Goal: Information Seeking & Learning: Find specific fact

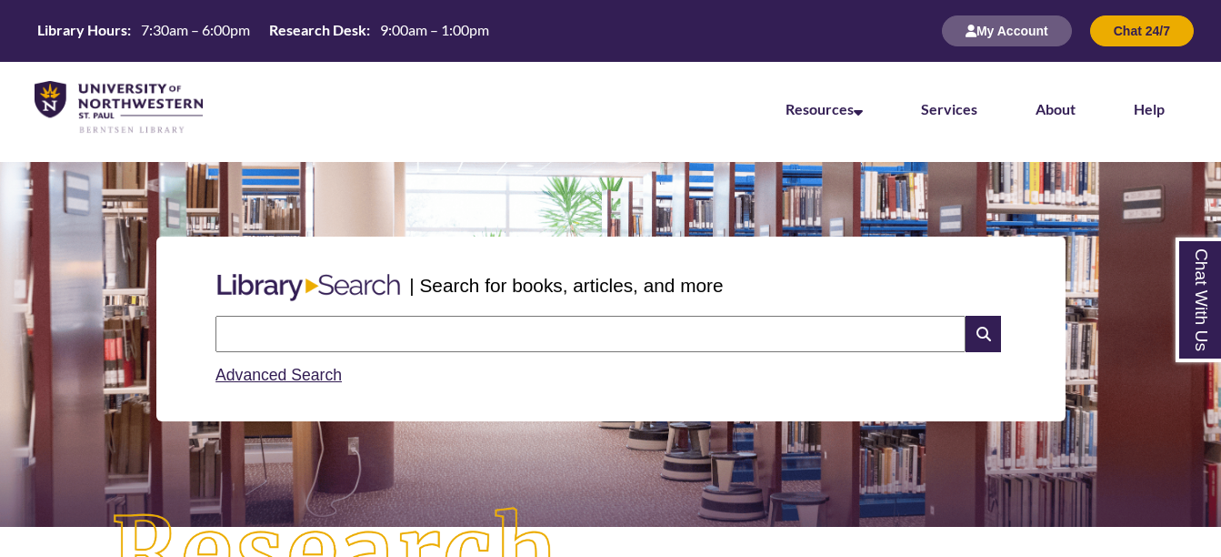
click at [401, 344] on input "text" at bounding box center [591, 334] width 750 height 36
type input "**********"
click at [421, 328] on input "text" at bounding box center [591, 334] width 750 height 36
type input "**********"
